Goal: Task Accomplishment & Management: Manage account settings

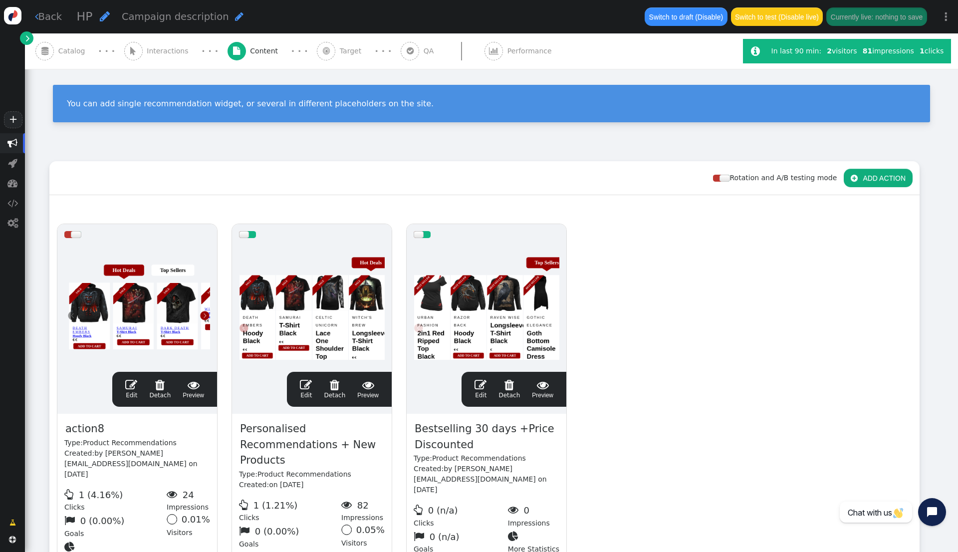
click at [20, 36] on link "" at bounding box center [26, 37] width 13 height 13
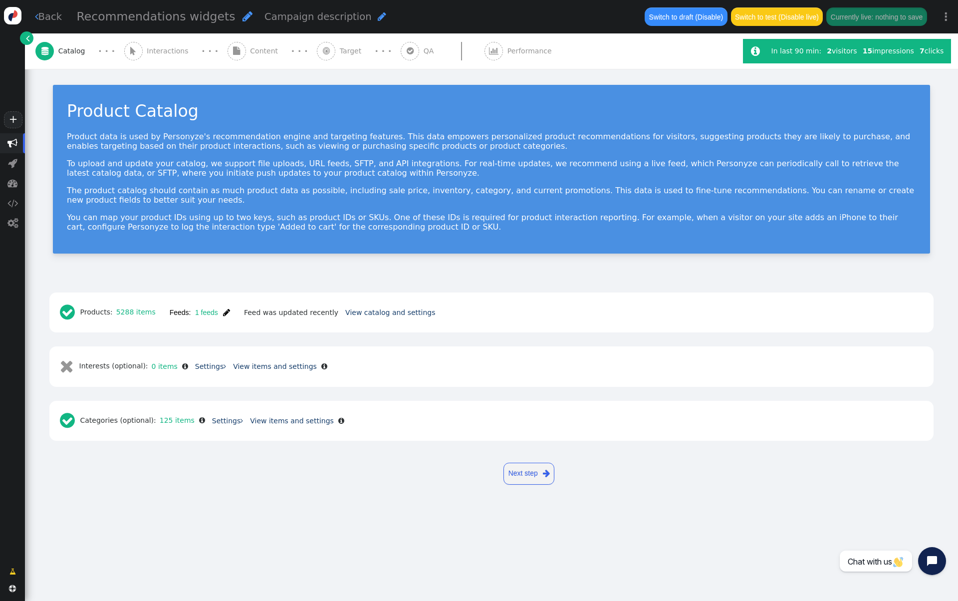
click at [163, 52] on span "Interactions" at bounding box center [170, 51] width 46 height 10
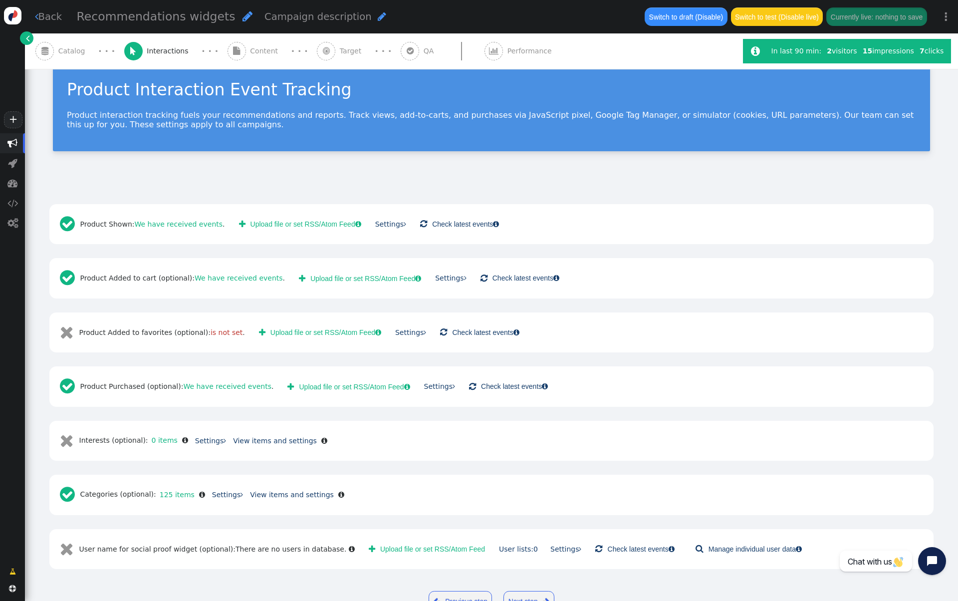
scroll to position [53, 0]
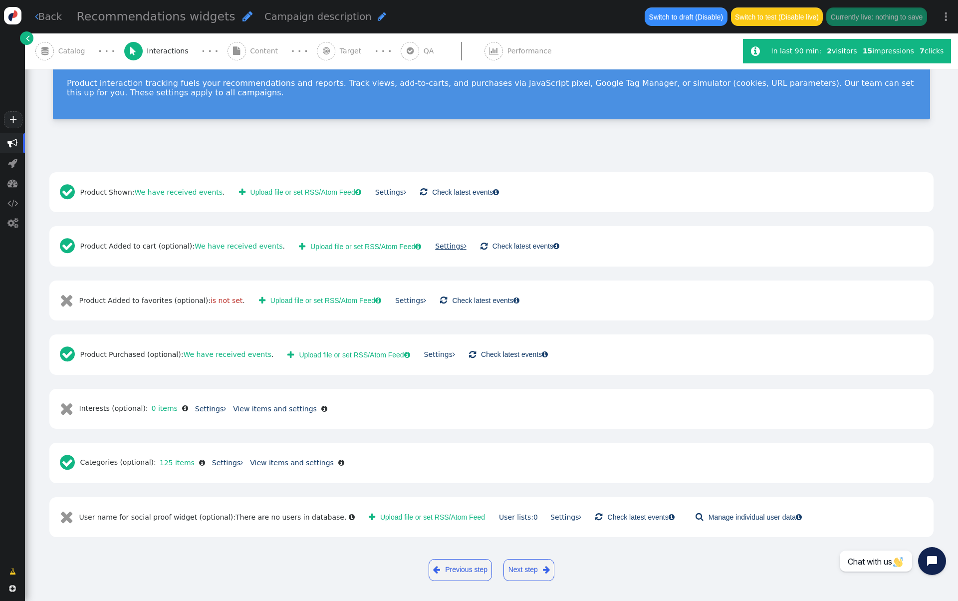
click at [435, 243] on link "Settings " at bounding box center [450, 246] width 31 height 8
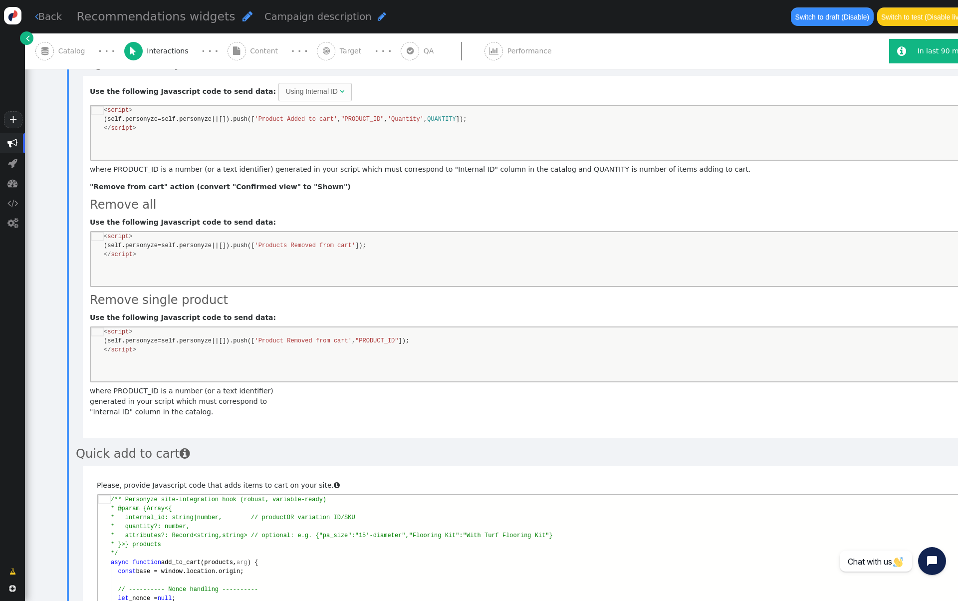
scroll to position [0, 0]
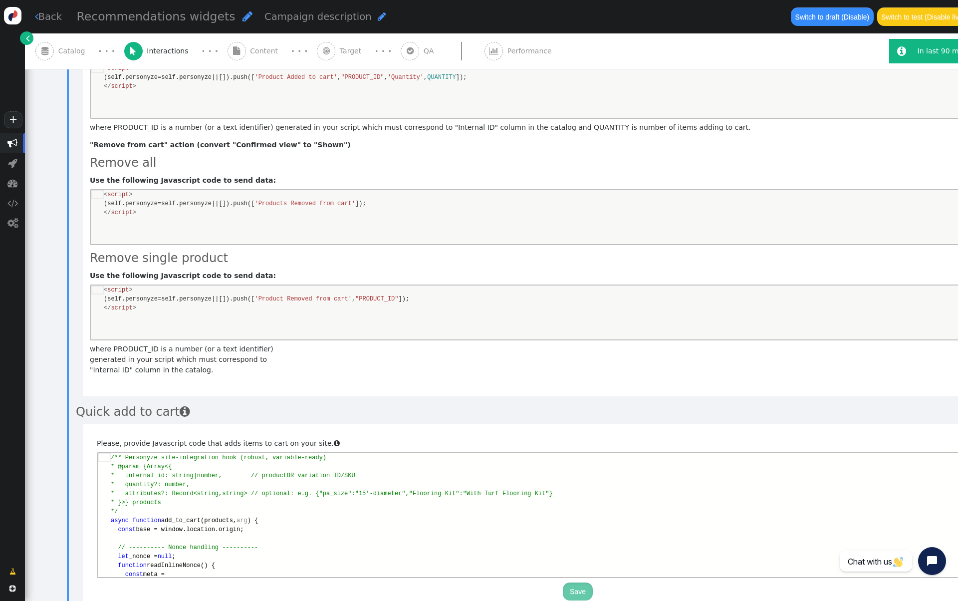
click at [304, 501] on div "* }>} products" at bounding box center [584, 502] width 947 height 9
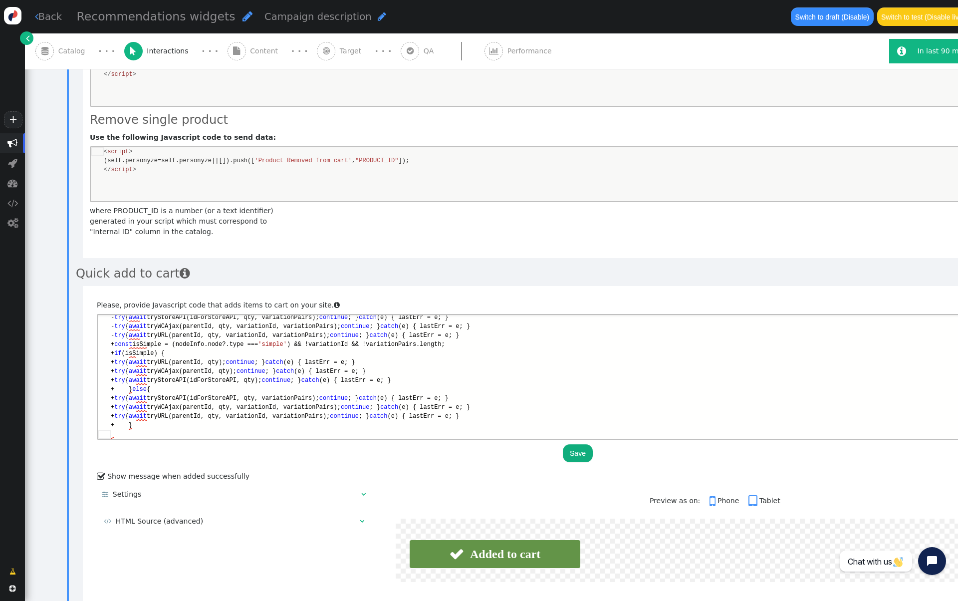
scroll to position [630, 0]
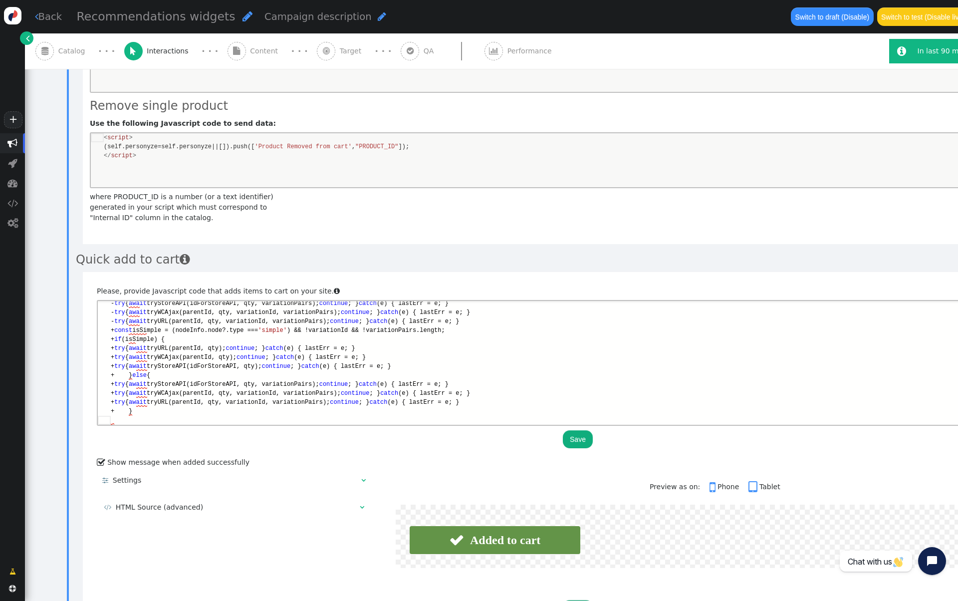
click at [574, 430] on button "Save" at bounding box center [578, 439] width 30 height 18
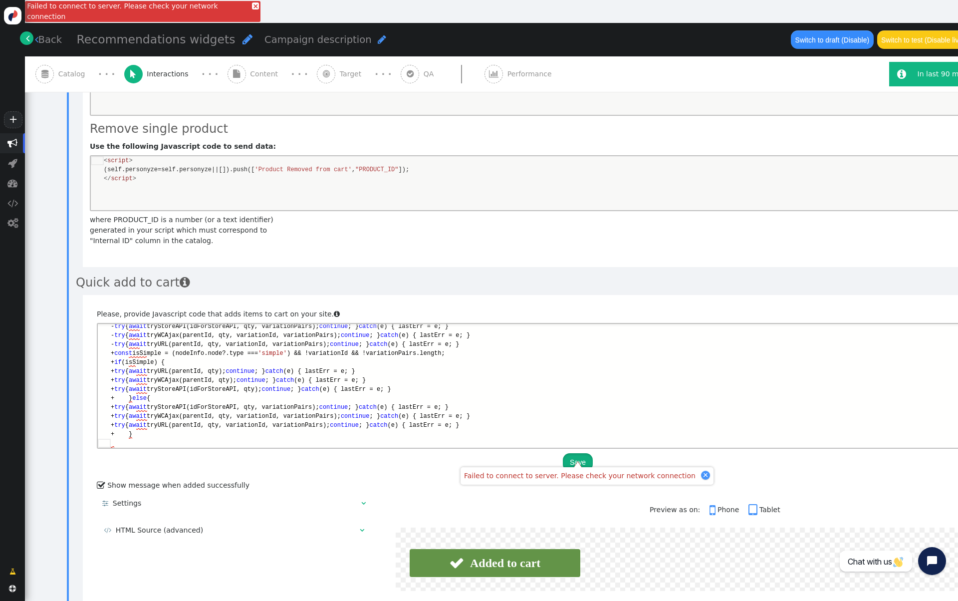
click at [573, 460] on button "Save" at bounding box center [578, 462] width 30 height 18
click at [448, 346] on span "(e) { lastErr = e; }" at bounding box center [424, 344] width 72 height 7
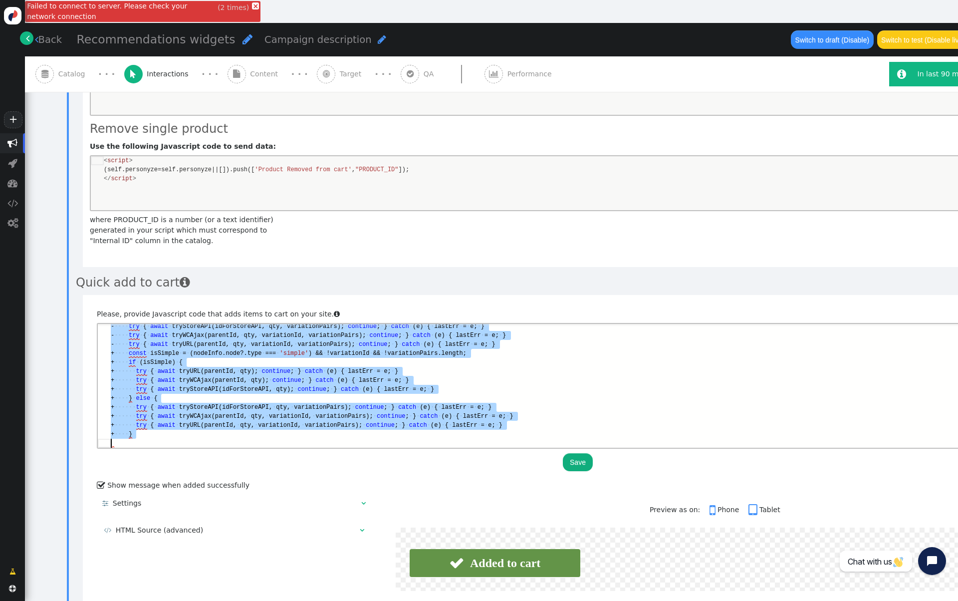
type textarea "*/"
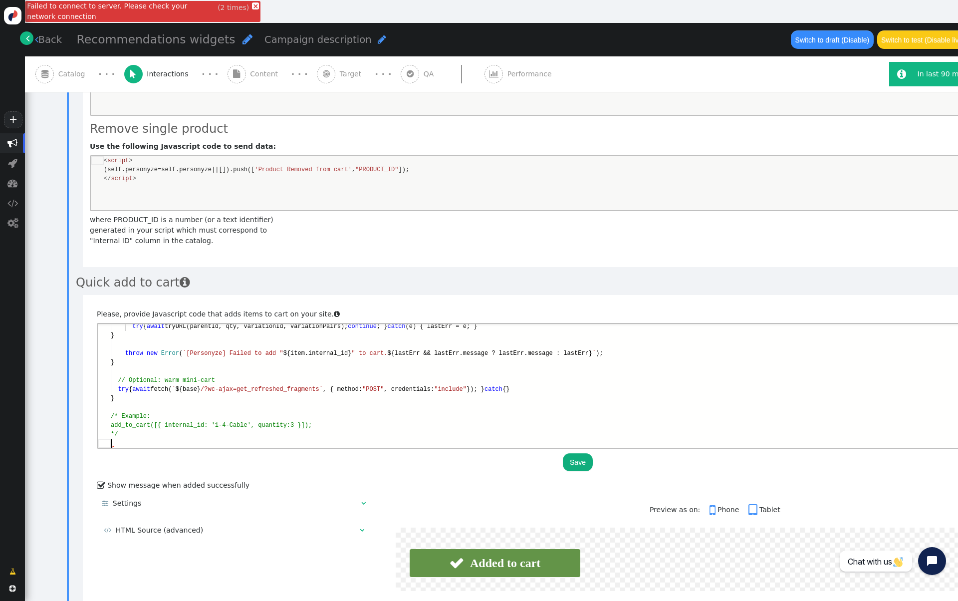
scroll to position [8, 0]
click at [578, 460] on button "Save" at bounding box center [578, 462] width 30 height 18
click at [418, 80] on div " QA" at bounding box center [419, 73] width 37 height 35
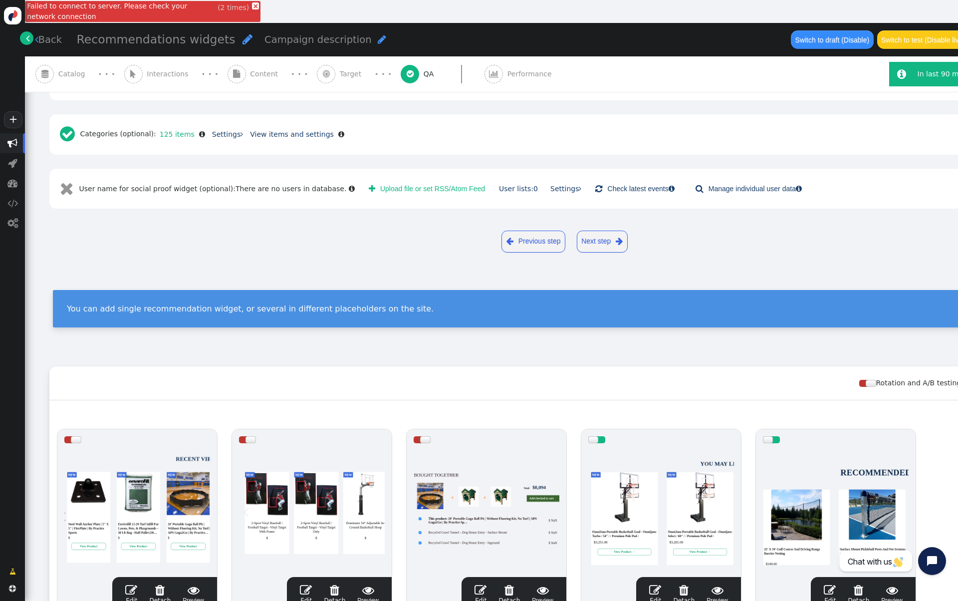
scroll to position [0, 0]
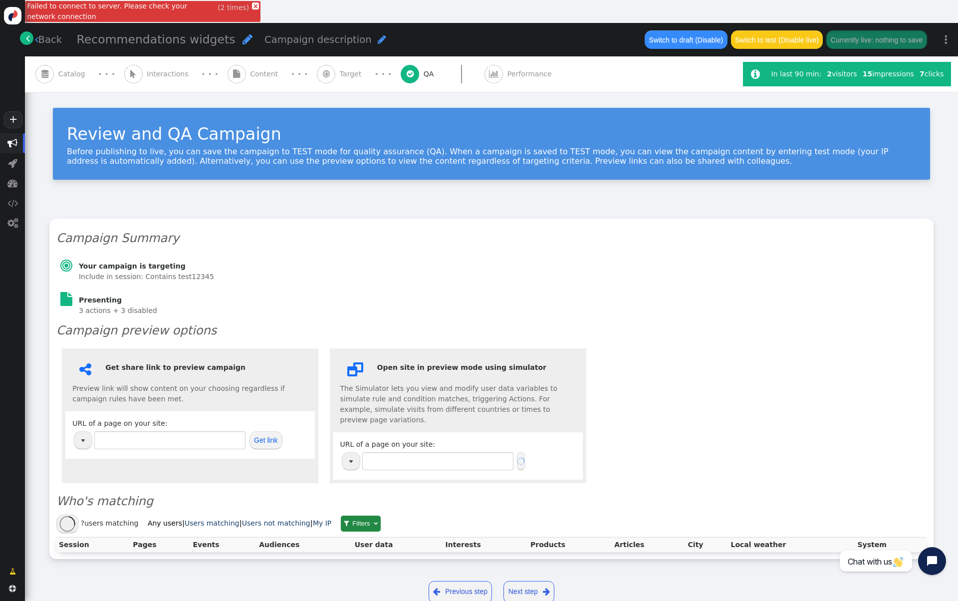
type input "http://practicesports.com/"
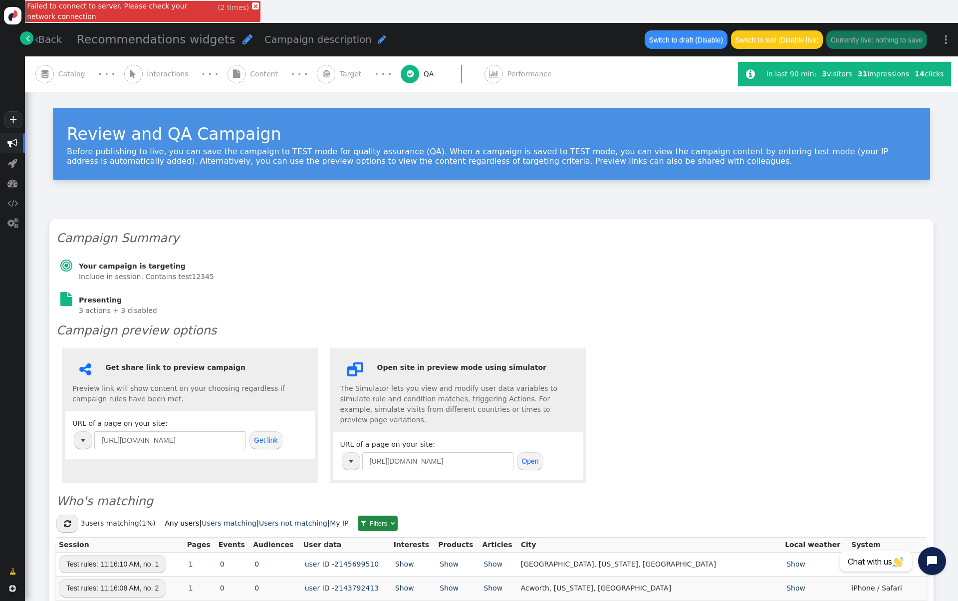
click at [151, 70] on span "Interactions" at bounding box center [170, 74] width 46 height 10
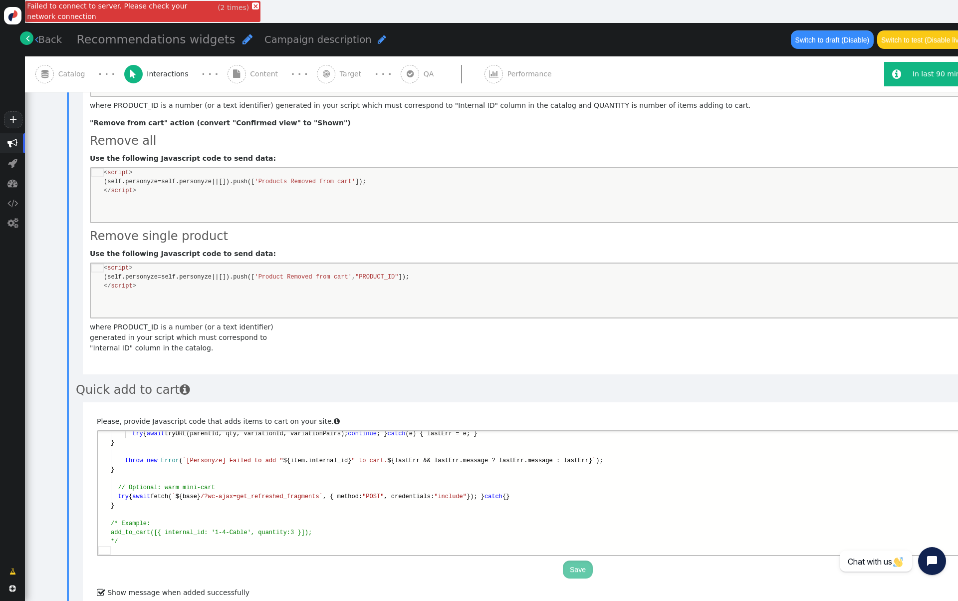
scroll to position [587, 0]
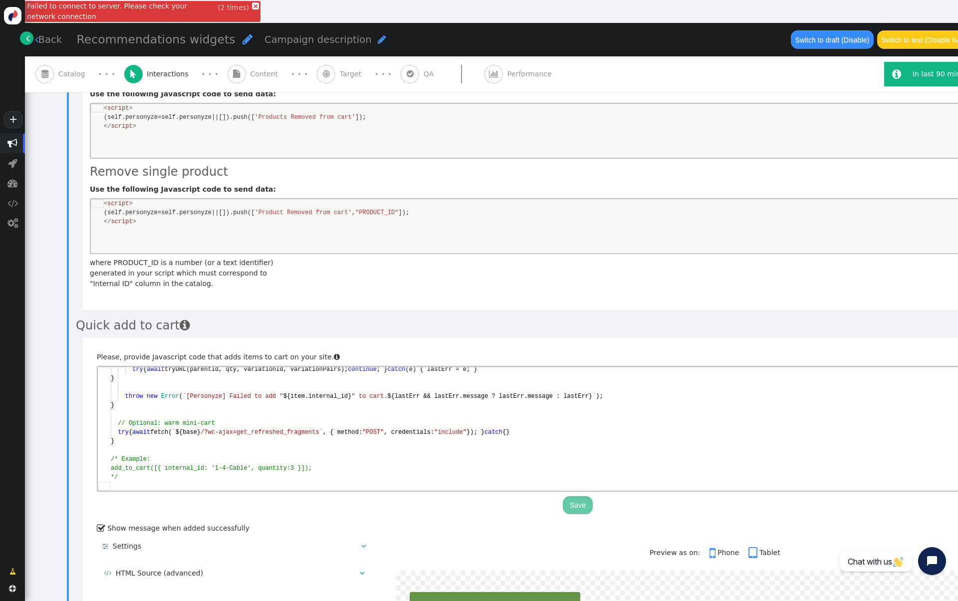
click at [375, 421] on div "// Optional: warm mini-cart" at bounding box center [584, 423] width 947 height 9
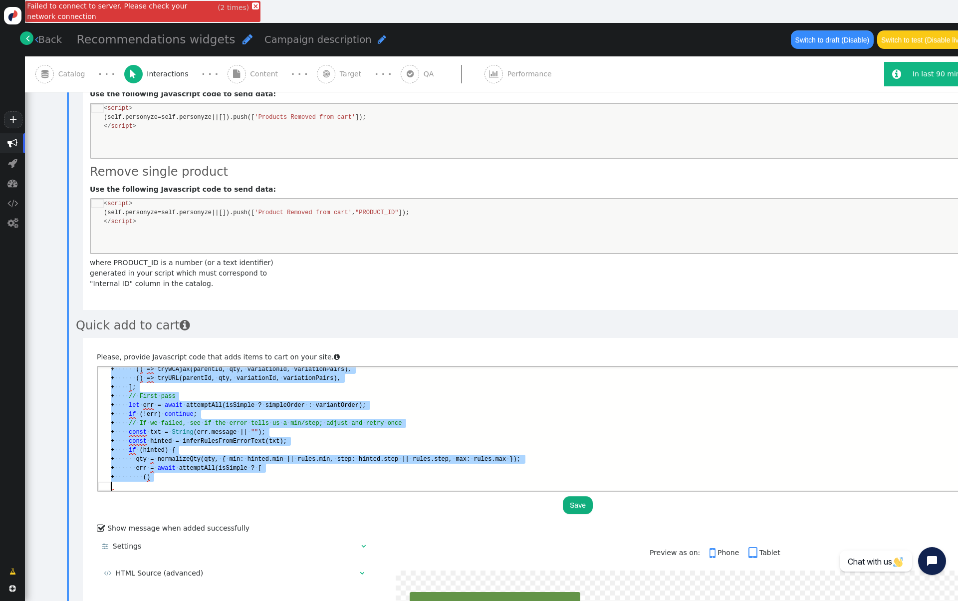
scroll to position [81, 0]
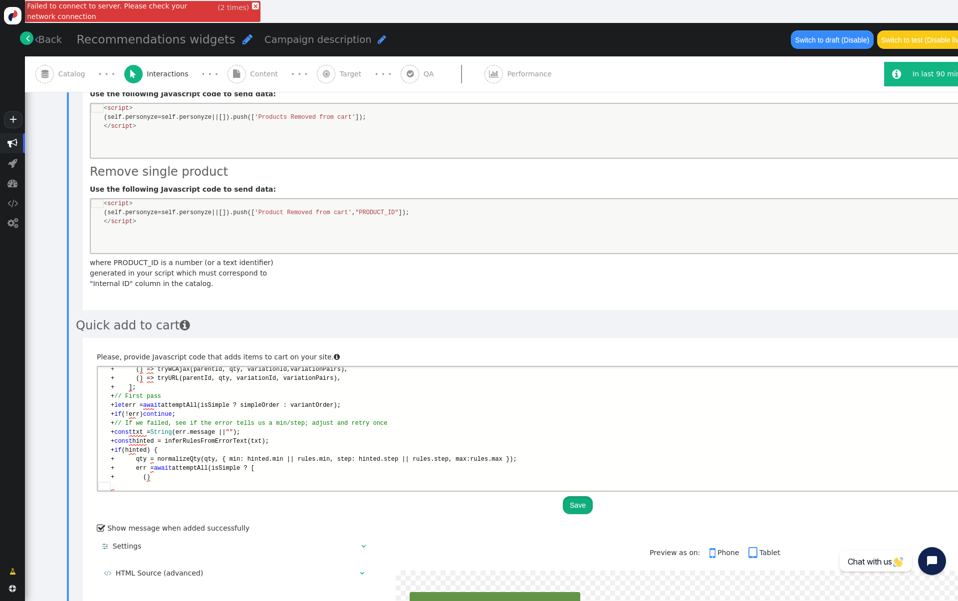
click at [573, 498] on button "Save" at bounding box center [578, 505] width 30 height 18
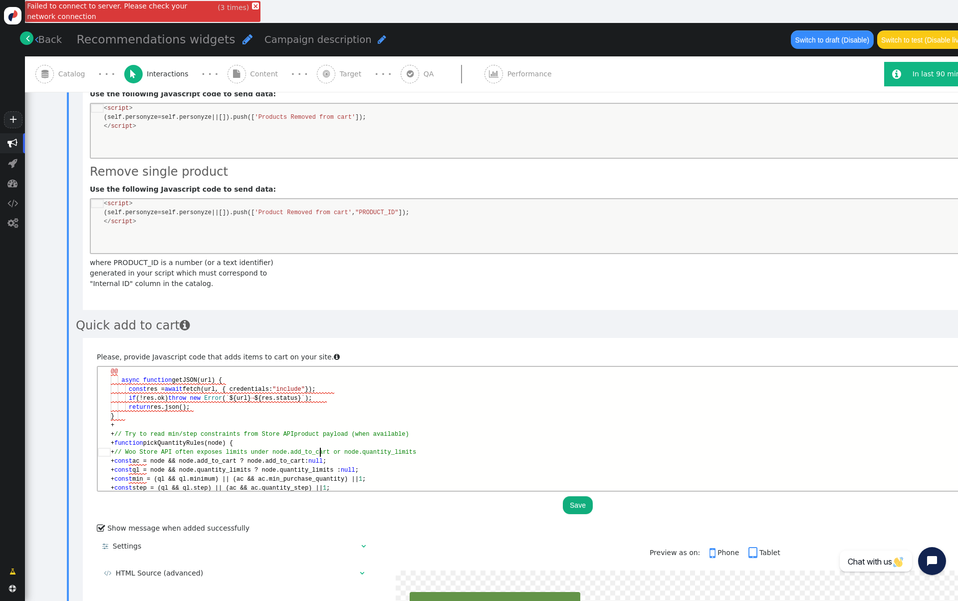
scroll to position [81, 209]
click at [318, 450] on span "dd_to_cart or node.quantity_limits" at bounding box center [355, 452] width 122 height 7
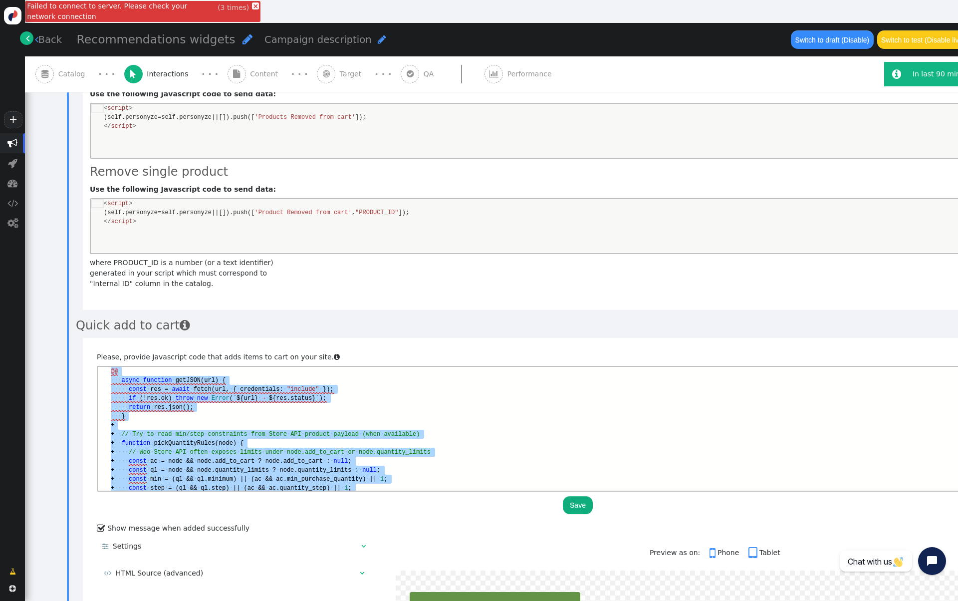
paste textarea "add_to_cart([{ internal_id: '1-4-Cable', quantity: 1 }]); */"
type textarea "add_to_cart([{ internal_id: '1-4-Cable', quantity: 1 }]); */"
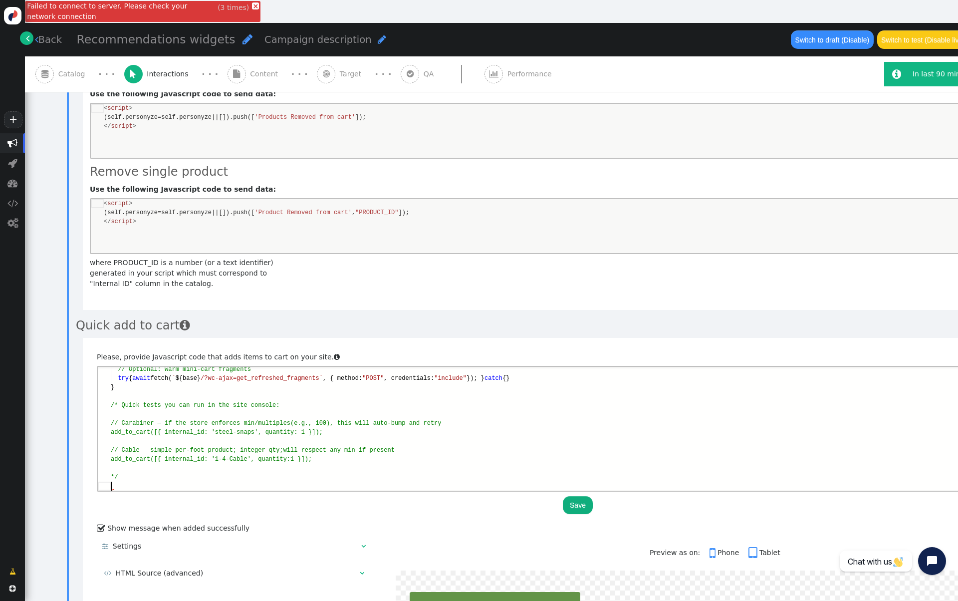
scroll to position [26, 0]
click at [577, 496] on button "Save" at bounding box center [578, 505] width 30 height 18
click at [252, 7] on link "×" at bounding box center [255, 5] width 7 height 7
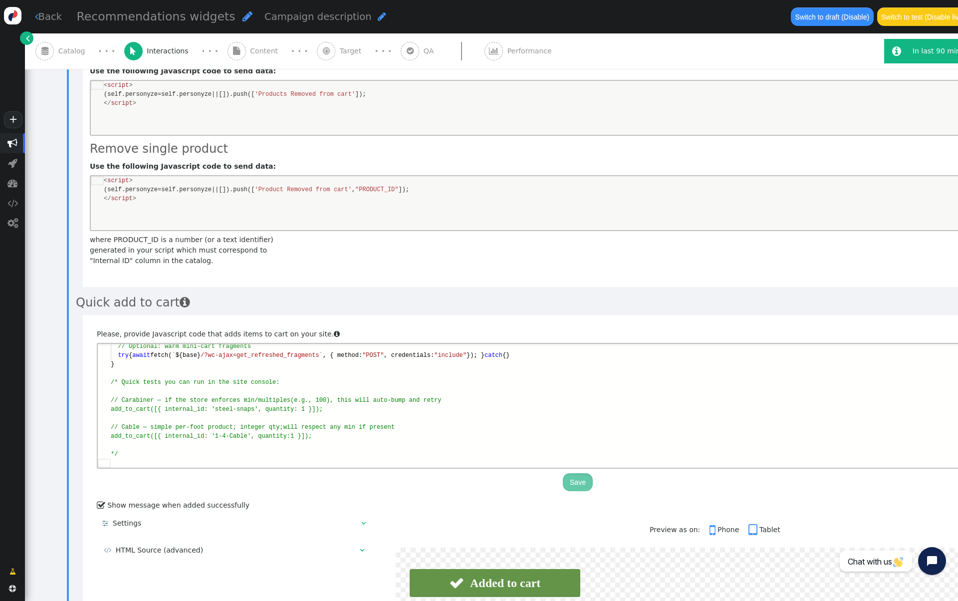
click at [75, 57] on div " Catalog" at bounding box center [62, 50] width 54 height 35
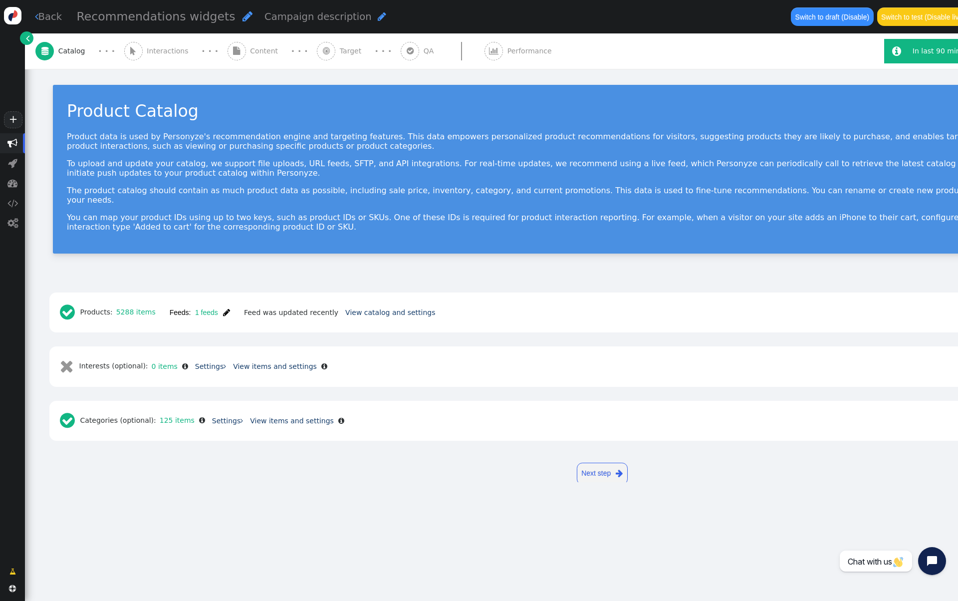
scroll to position [0, 0]
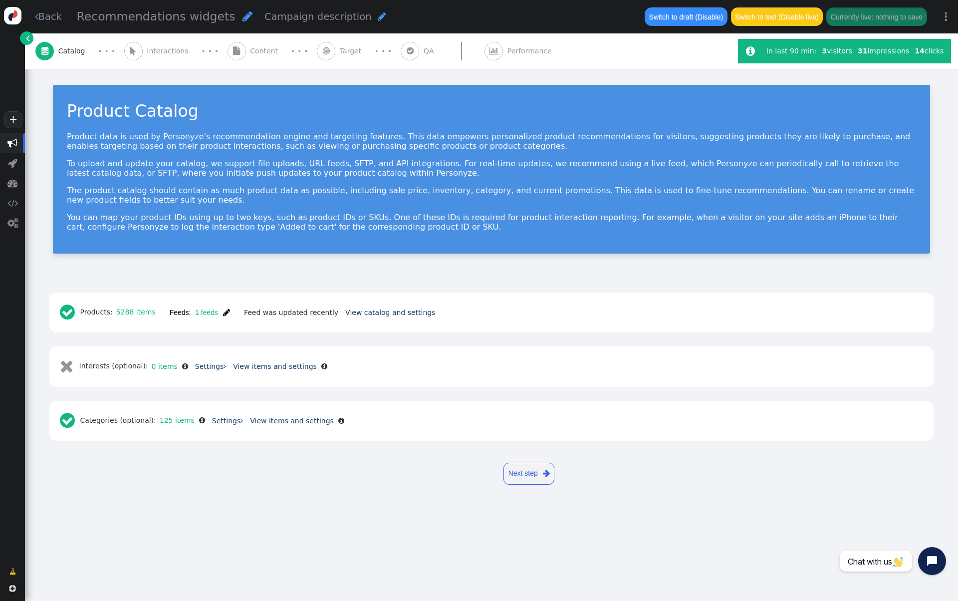
click at [231, 310] on button "Feeds: 1 feeds " at bounding box center [200, 312] width 74 height 18
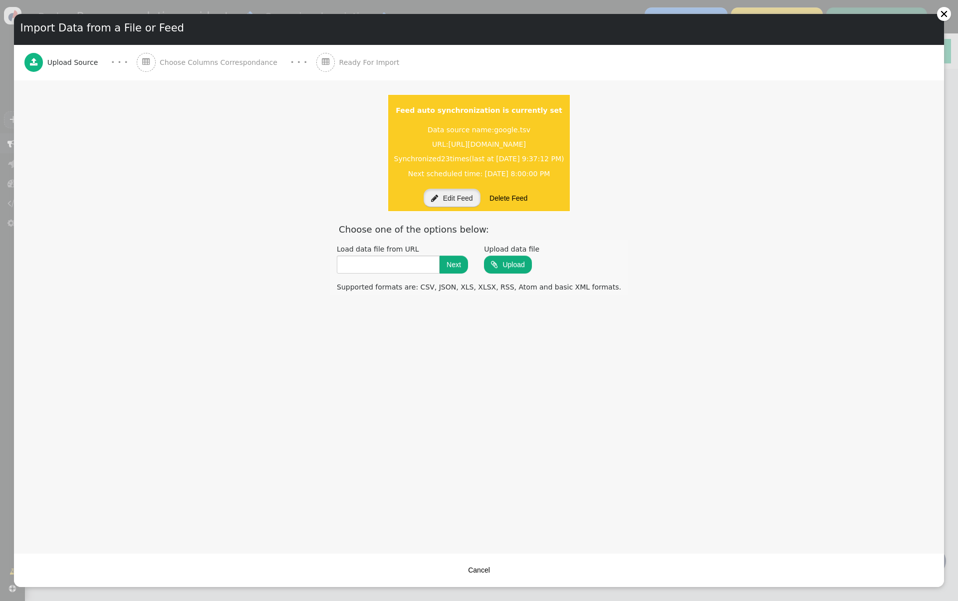
click at [452, 202] on button " Edit Feed" at bounding box center [452, 198] width 57 height 18
